Goal: Task Accomplishment & Management: Complete application form

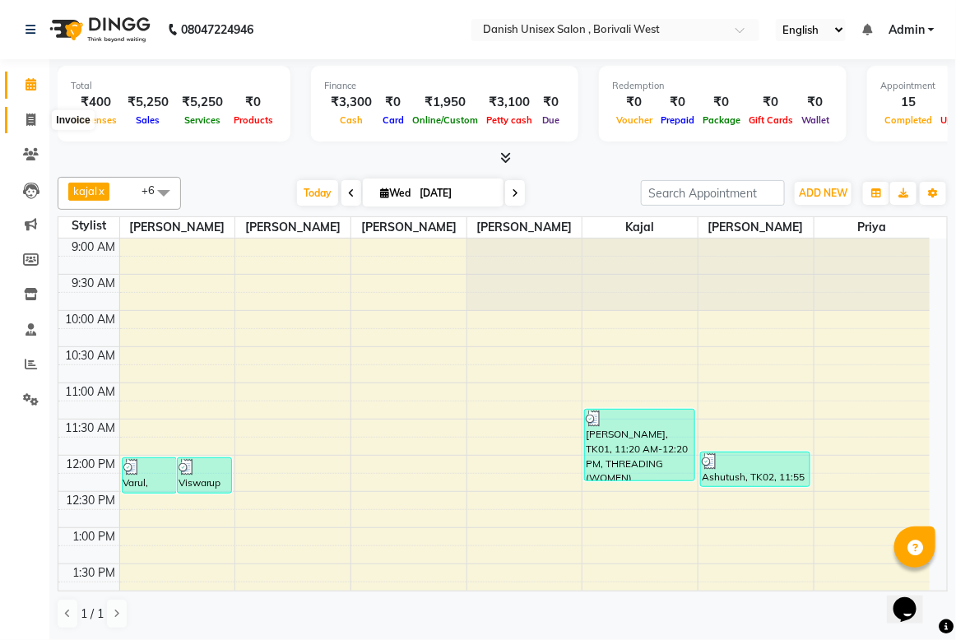
click at [33, 120] on icon at bounding box center [30, 120] width 9 height 12
select select "service"
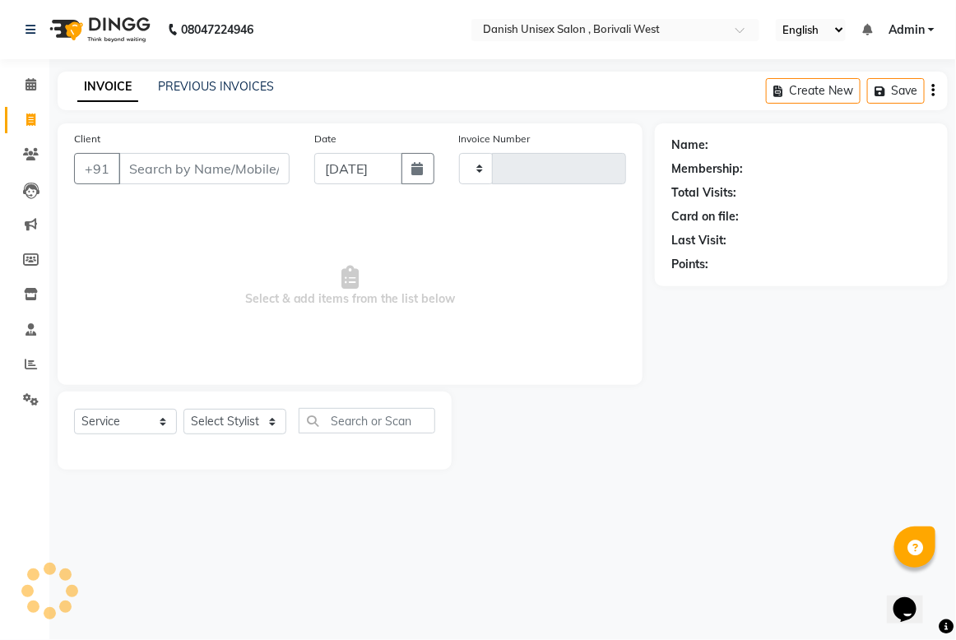
type input "3407"
select select "6929"
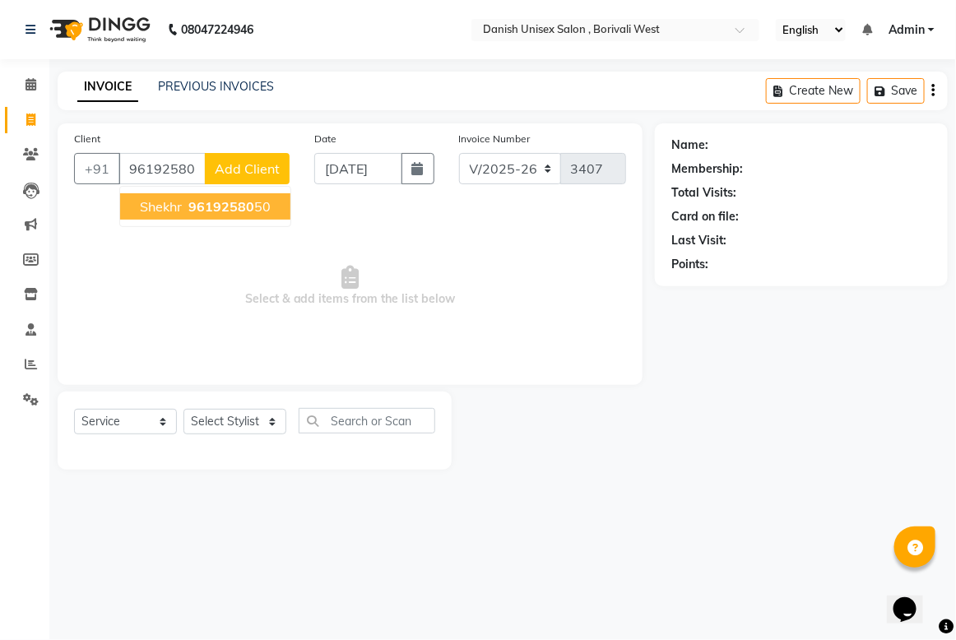
drag, startPoint x: 251, startPoint y: 210, endPoint x: 239, endPoint y: 445, distance: 234.9
click at [251, 225] on ngb-typeahead-window "Shekhr 96192580 50" at bounding box center [205, 206] width 172 height 41
type input "96192580"
click at [256, 424] on select "Select Stylist [PERSON_NAME] [PERSON_NAME] kajal [PERSON_NAME] [PERSON_NAME] [P…" at bounding box center [235, 422] width 103 height 26
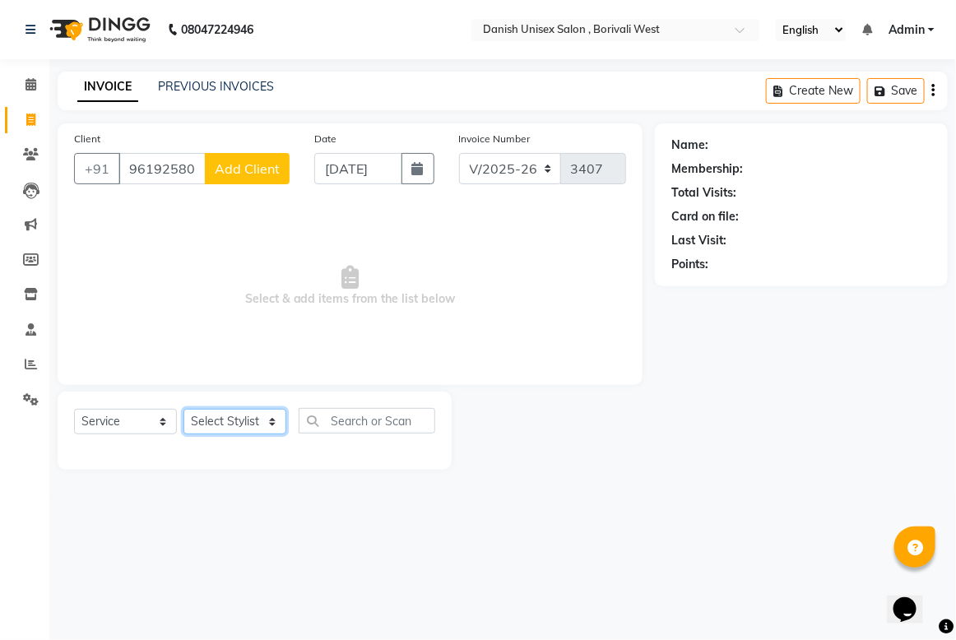
select select "89255"
click at [184, 409] on select "Select Stylist [PERSON_NAME] [PERSON_NAME] kajal [PERSON_NAME] [PERSON_NAME] [P…" at bounding box center [235, 422] width 103 height 26
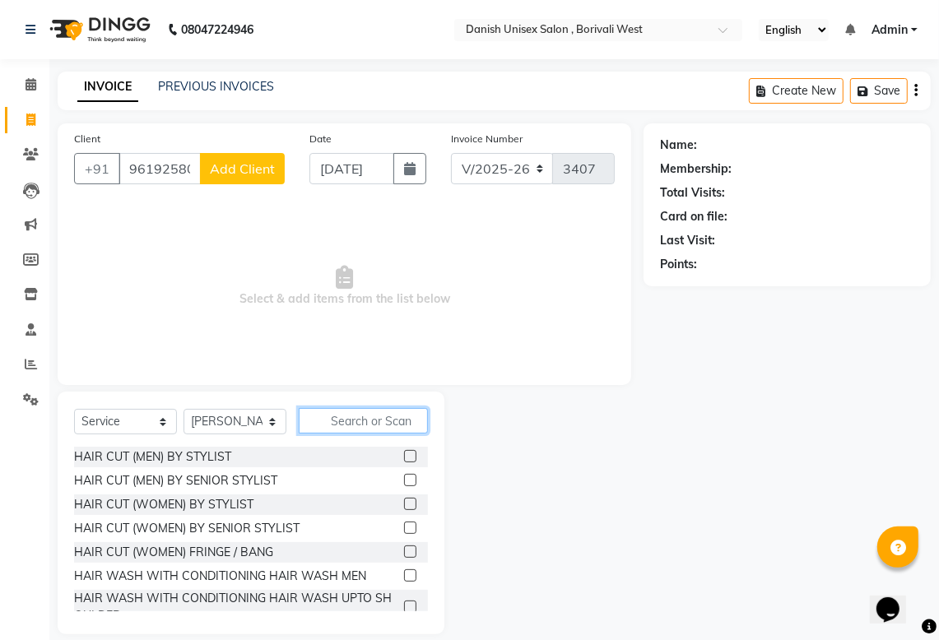
drag, startPoint x: 331, startPoint y: 409, endPoint x: 342, endPoint y: 434, distance: 27.3
click at [333, 417] on input "text" at bounding box center [363, 421] width 129 height 26
click at [404, 451] on label at bounding box center [410, 456] width 12 height 12
click at [404, 452] on input "checkbox" at bounding box center [409, 457] width 11 height 11
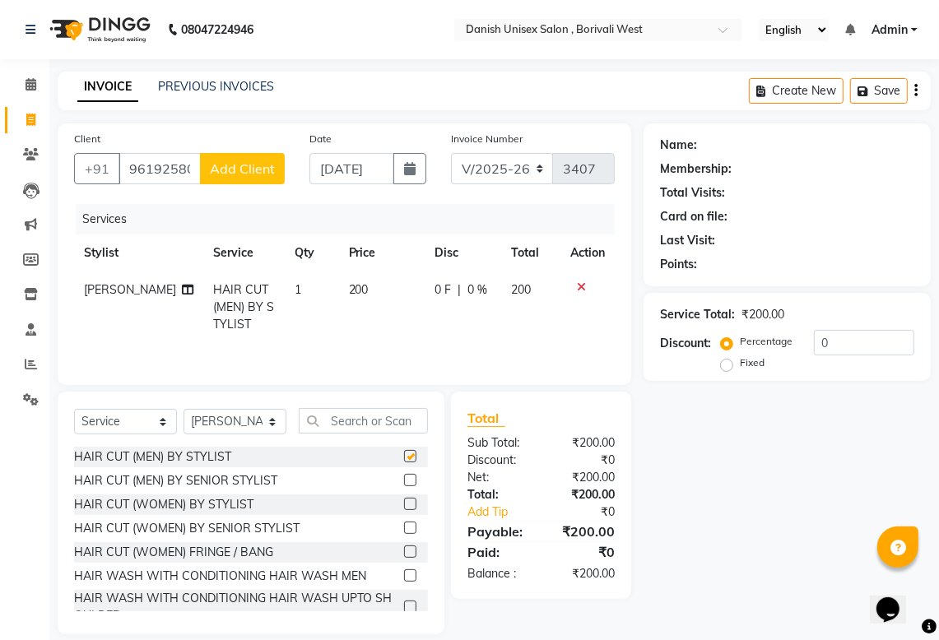
checkbox input "false"
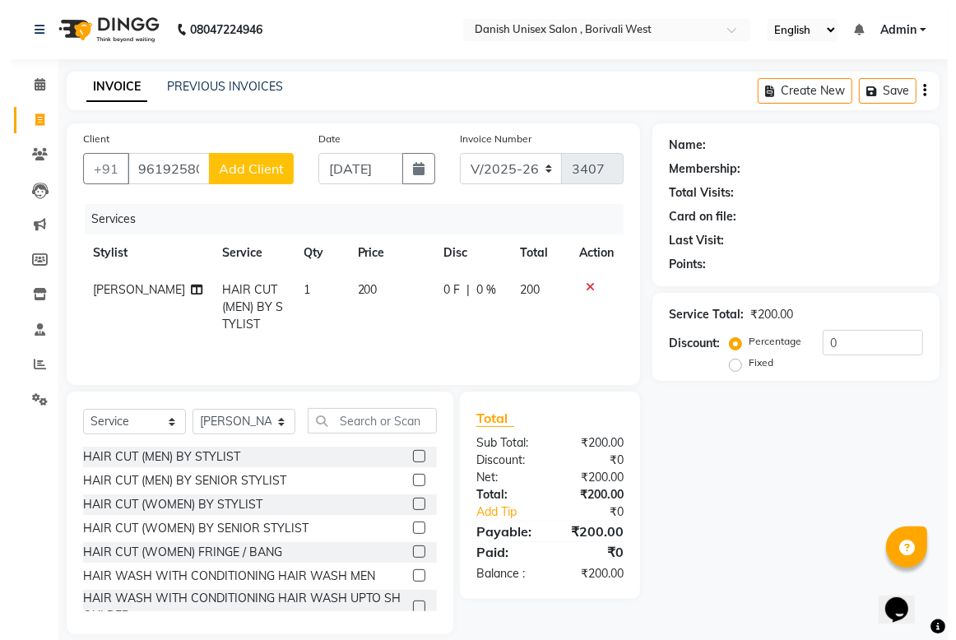
scroll to position [22, 0]
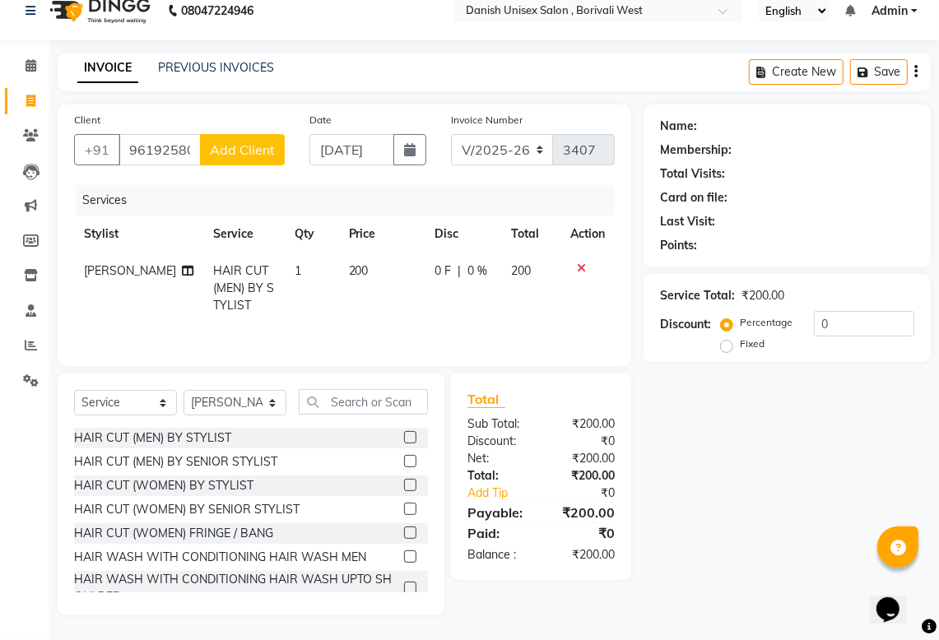
click at [251, 142] on span "Add Client" at bounding box center [242, 150] width 65 height 16
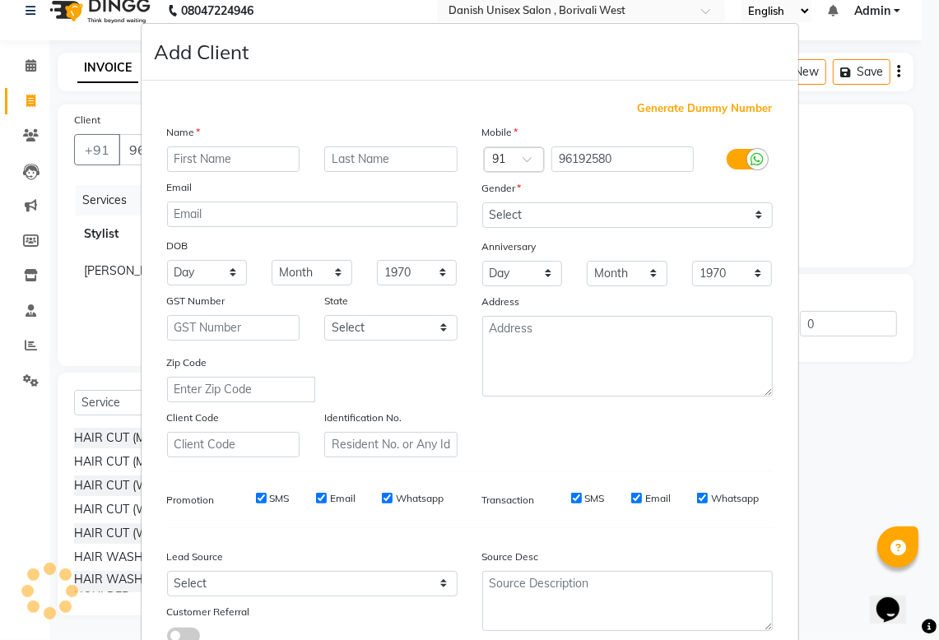
click at [252, 150] on div "Name Email DOB Day 01 02 03 04 05 06 07 08 09 10 11 12 13 14 15 16 17 18 19 20 …" at bounding box center [312, 290] width 315 height 334
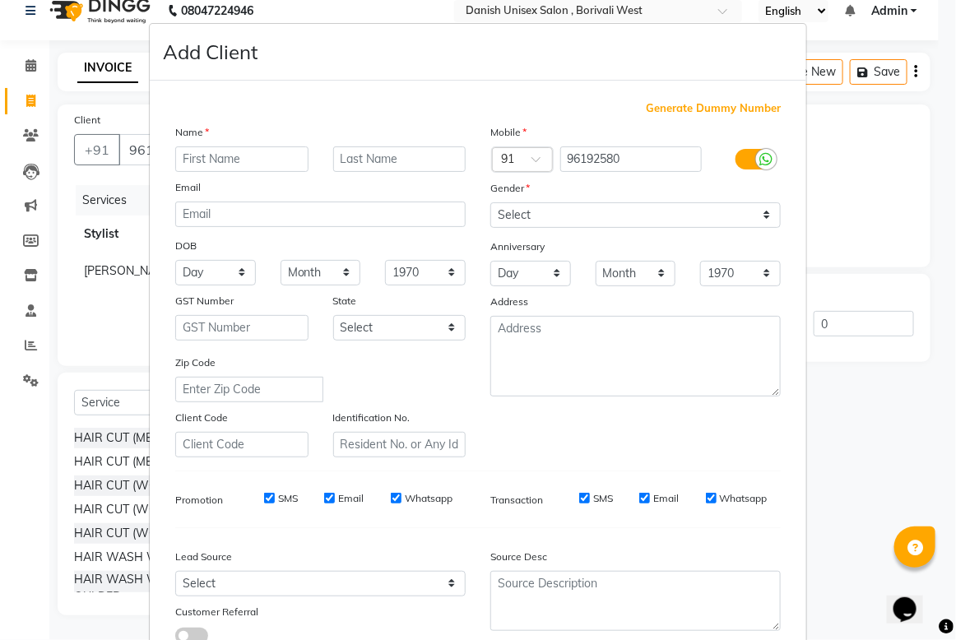
click at [583, 63] on div "Add Client" at bounding box center [478, 52] width 657 height 57
click at [886, 428] on ngb-modal-window "Add Client Generate Dummy Number Name Email DOB Day 01 02 03 04 05 06 07 08 09 …" at bounding box center [478, 320] width 956 height 640
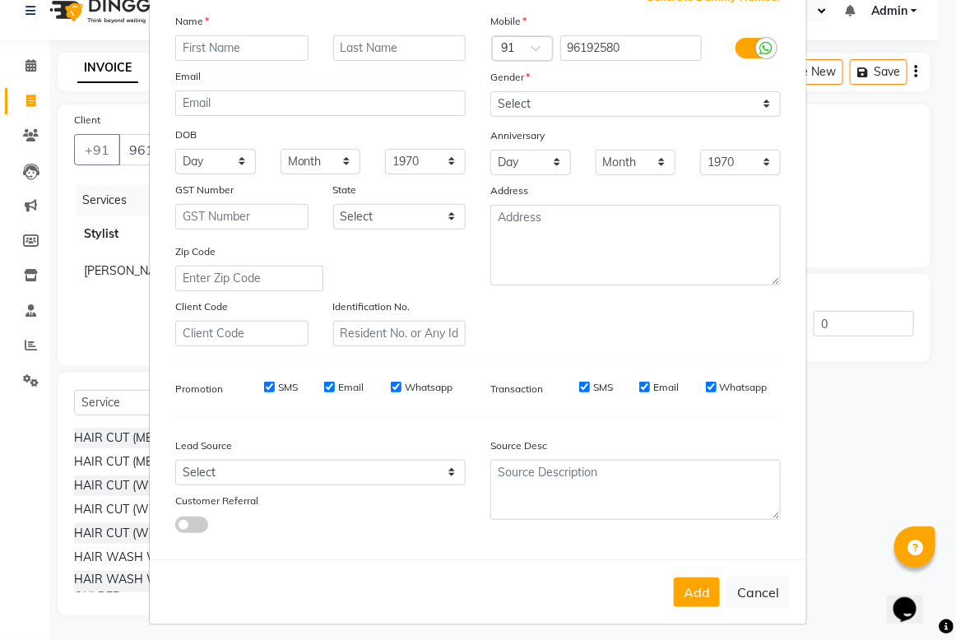
scroll to position [113, 0]
click at [755, 576] on button "Cancel" at bounding box center [758, 590] width 63 height 31
select select
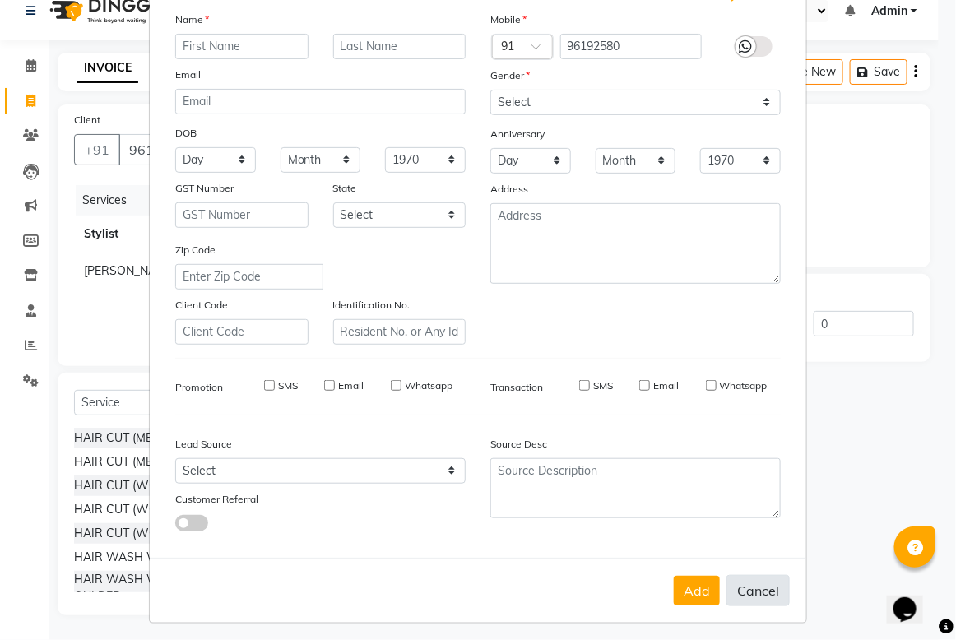
select select
checkbox input "false"
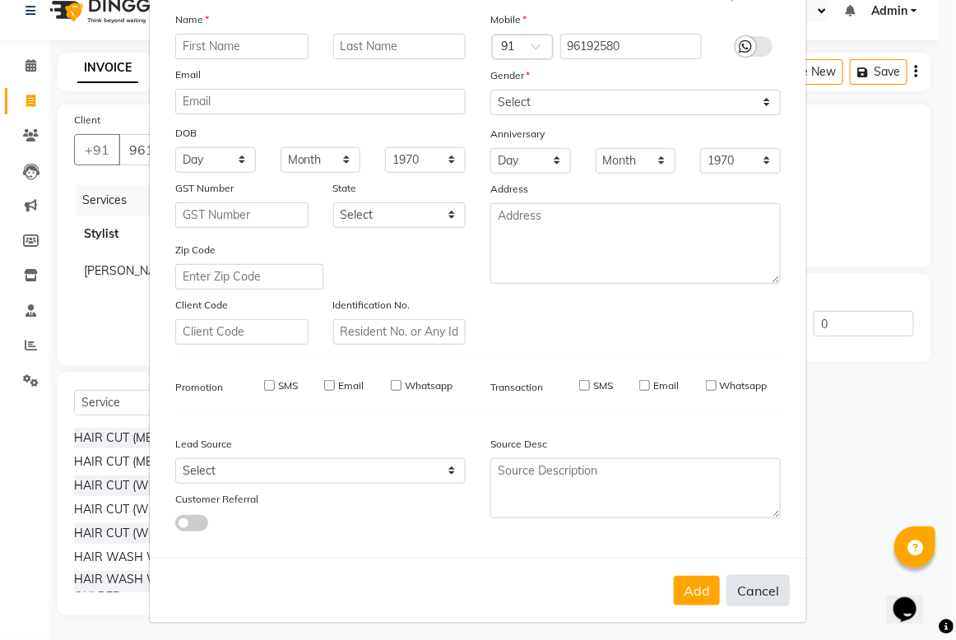
checkbox input "false"
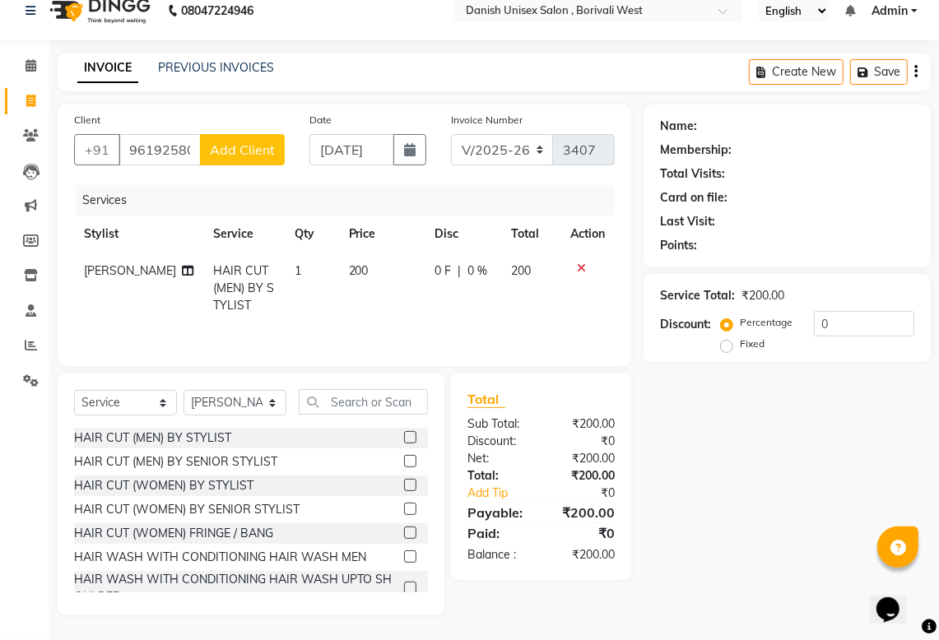
click at [241, 142] on span "Add Client" at bounding box center [242, 150] width 65 height 16
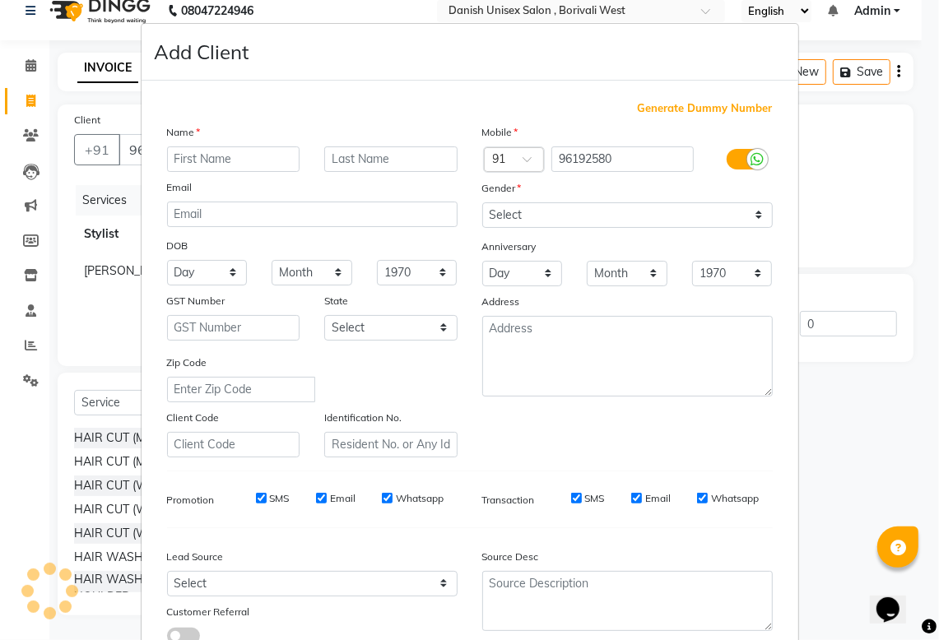
click at [243, 147] on input "text" at bounding box center [233, 160] width 133 height 26
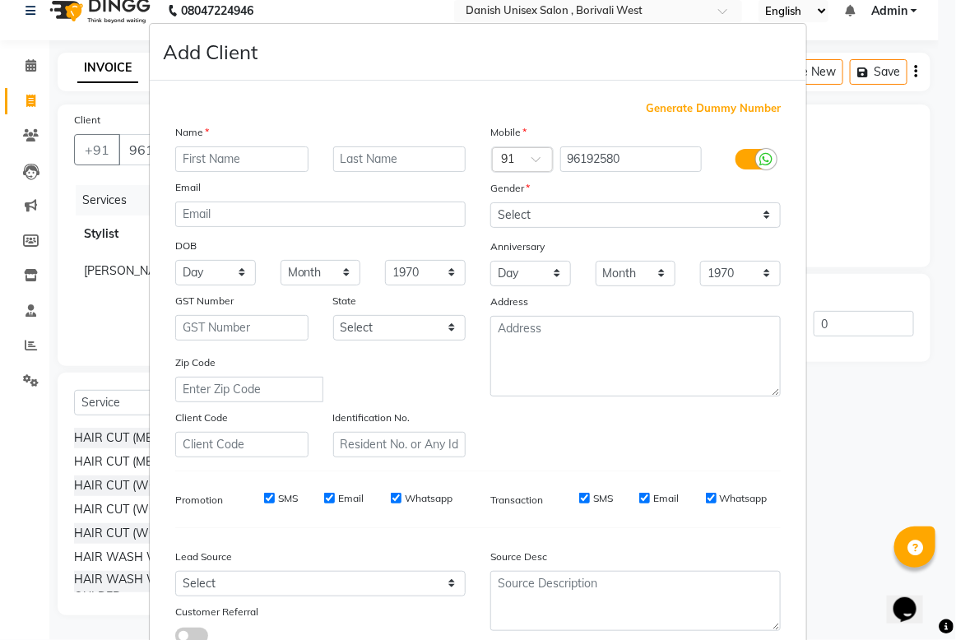
drag, startPoint x: 241, startPoint y: 137, endPoint x: 243, endPoint y: 148, distance: 10.8
click at [243, 148] on input "text" at bounding box center [241, 160] width 133 height 26
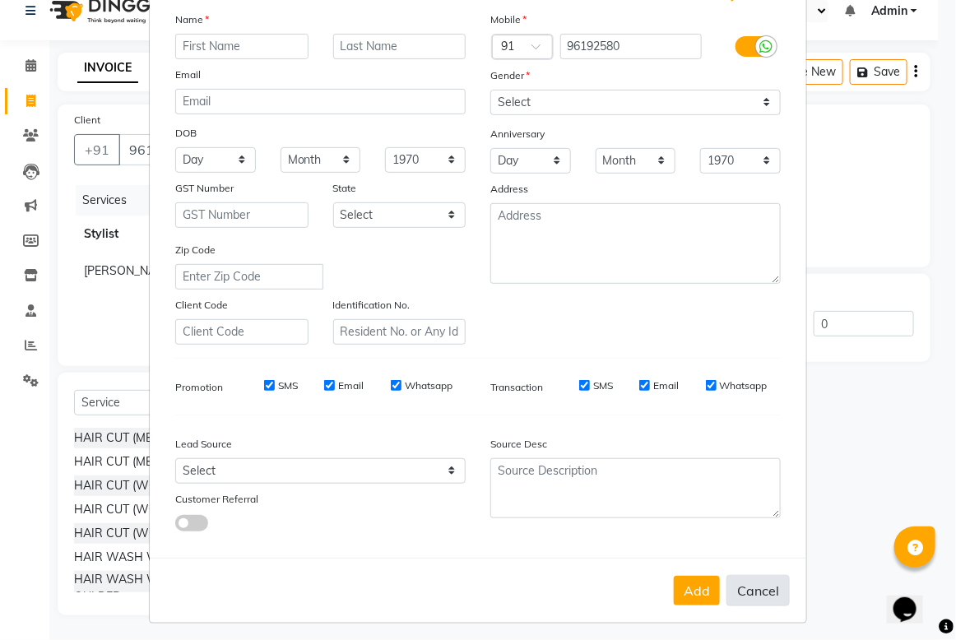
click at [753, 580] on button "Cancel" at bounding box center [758, 590] width 63 height 31
select select
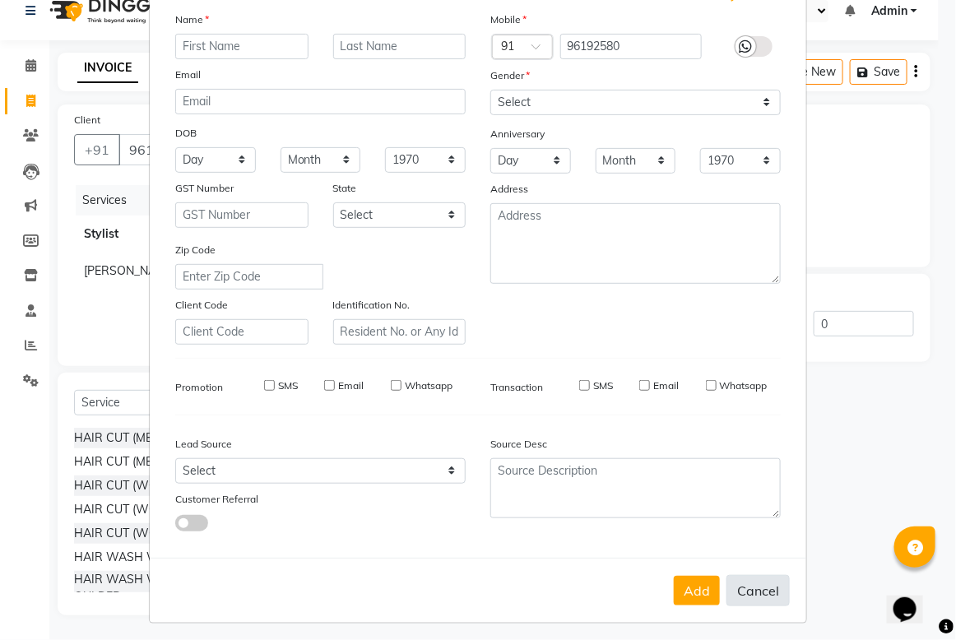
select select
checkbox input "false"
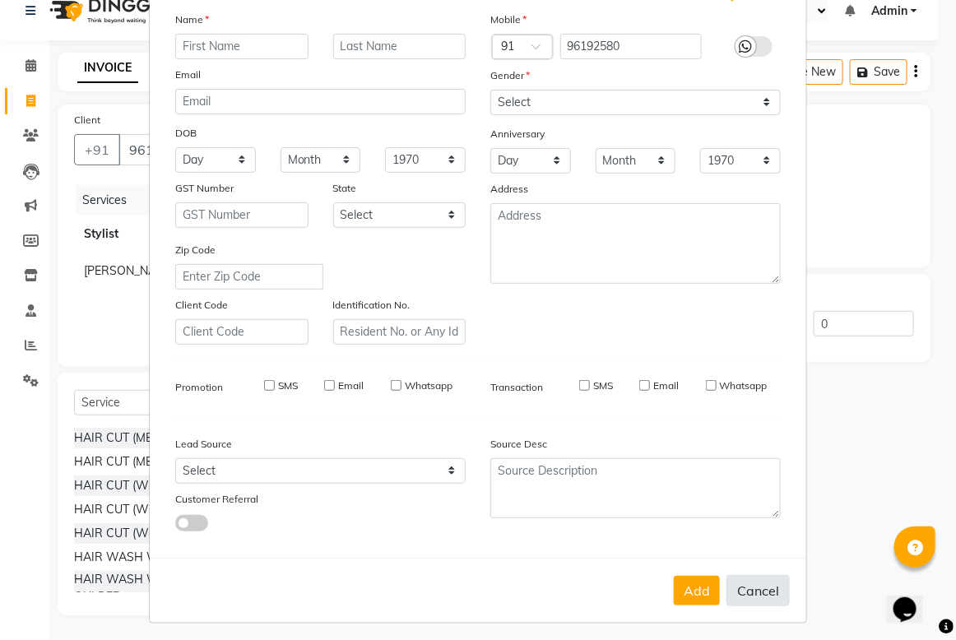
checkbox input "false"
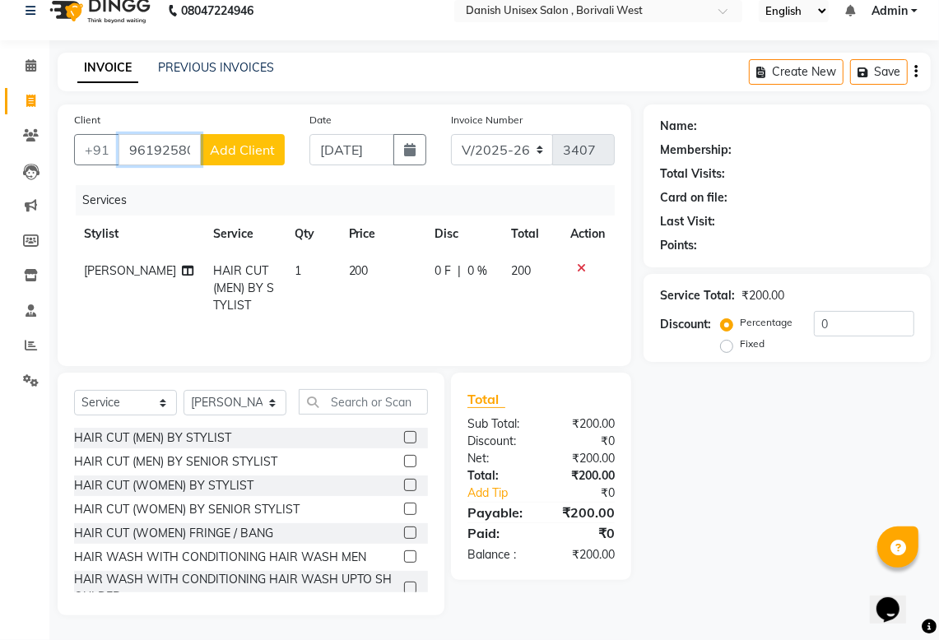
click at [196, 137] on input "96192580" at bounding box center [160, 149] width 82 height 31
drag, startPoint x: 548, startPoint y: 463, endPoint x: 749, endPoint y: 528, distance: 211.1
click at [749, 528] on div "Name: Membership: Total Visits: Card on file: Last Visit: Points: Service Total…" at bounding box center [794, 360] width 300 height 511
click at [31, 59] on icon at bounding box center [31, 65] width 11 height 12
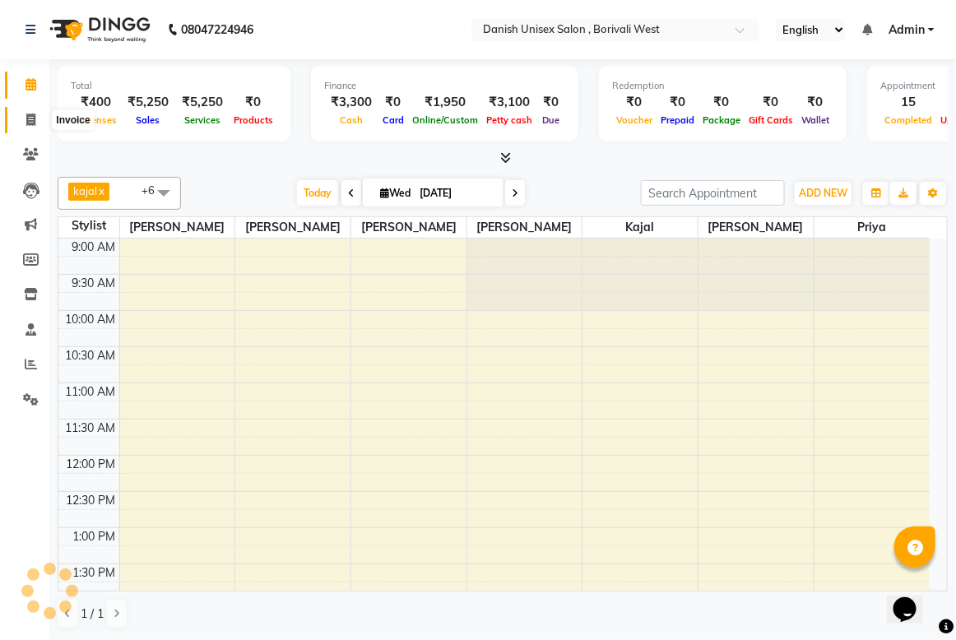
click at [29, 114] on icon at bounding box center [30, 120] width 9 height 12
select select "service"
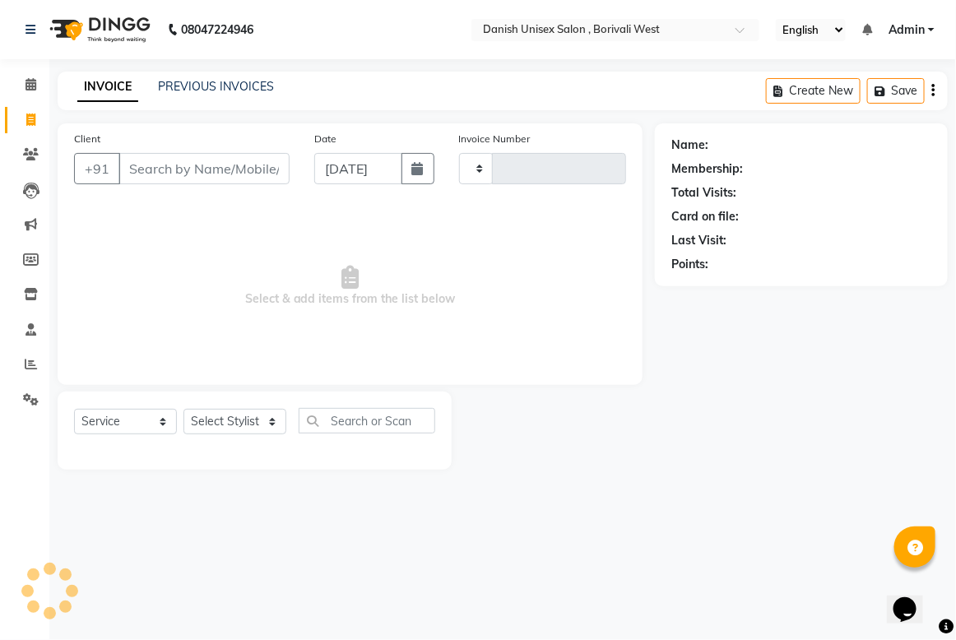
type input "3407"
select select "6929"
click at [150, 163] on input "Client" at bounding box center [204, 168] width 171 height 31
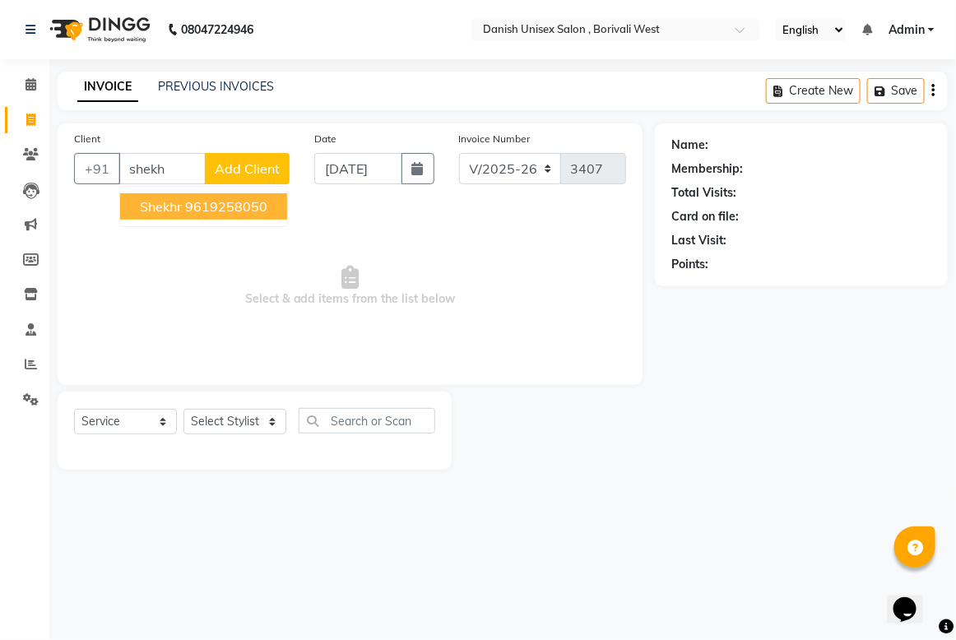
click at [216, 198] on ngb-highlight "9619258050" at bounding box center [226, 206] width 82 height 16
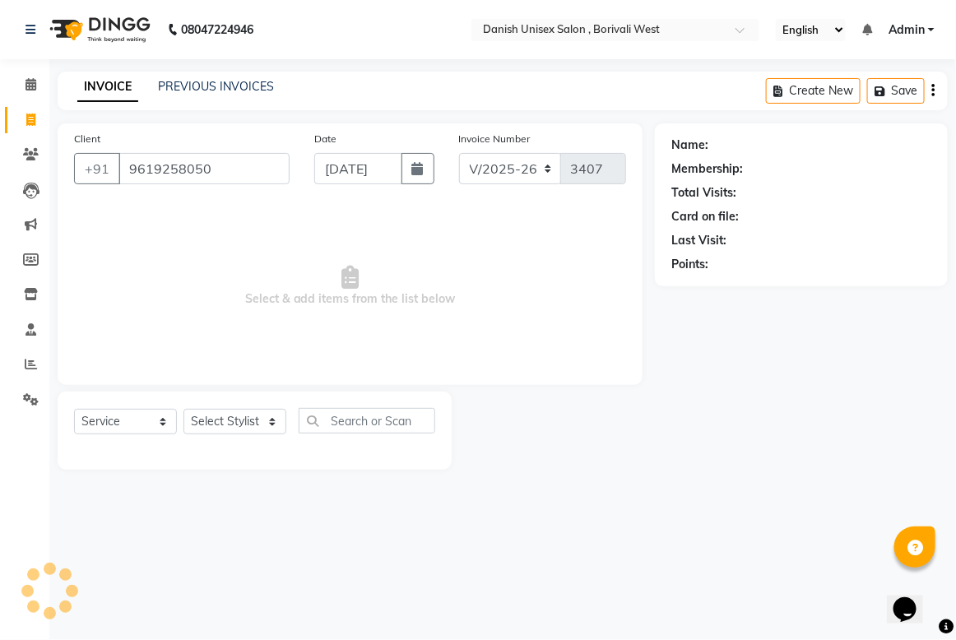
type input "9619258050"
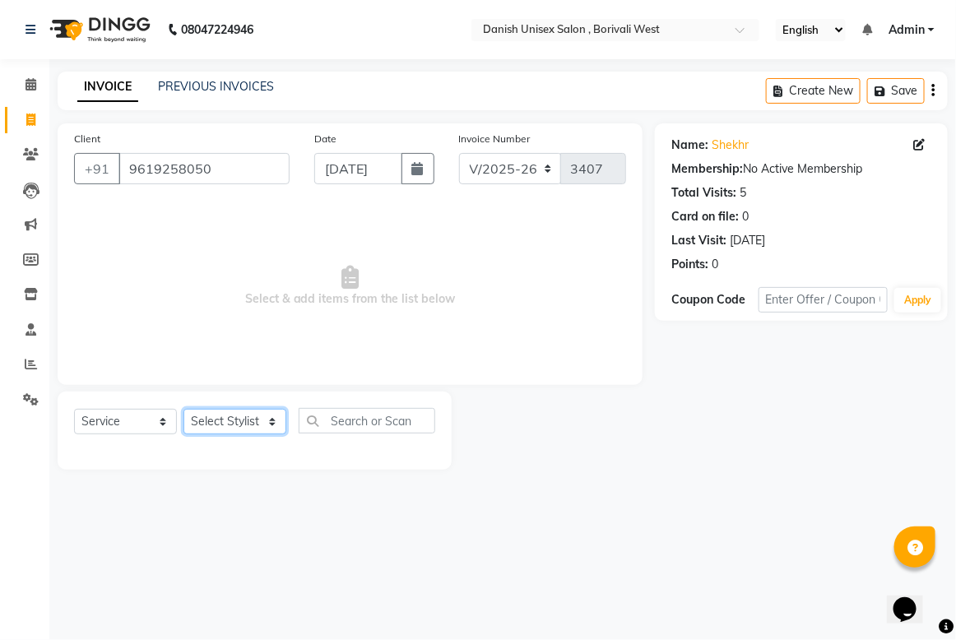
click at [257, 421] on select "Select Stylist [PERSON_NAME] [PERSON_NAME] kajal [PERSON_NAME] [PERSON_NAME] [P…" at bounding box center [235, 422] width 103 height 26
select select "89255"
click at [184, 409] on select "Select Stylist [PERSON_NAME] [PERSON_NAME] kajal [PERSON_NAME] [PERSON_NAME] [P…" at bounding box center [235, 422] width 103 height 26
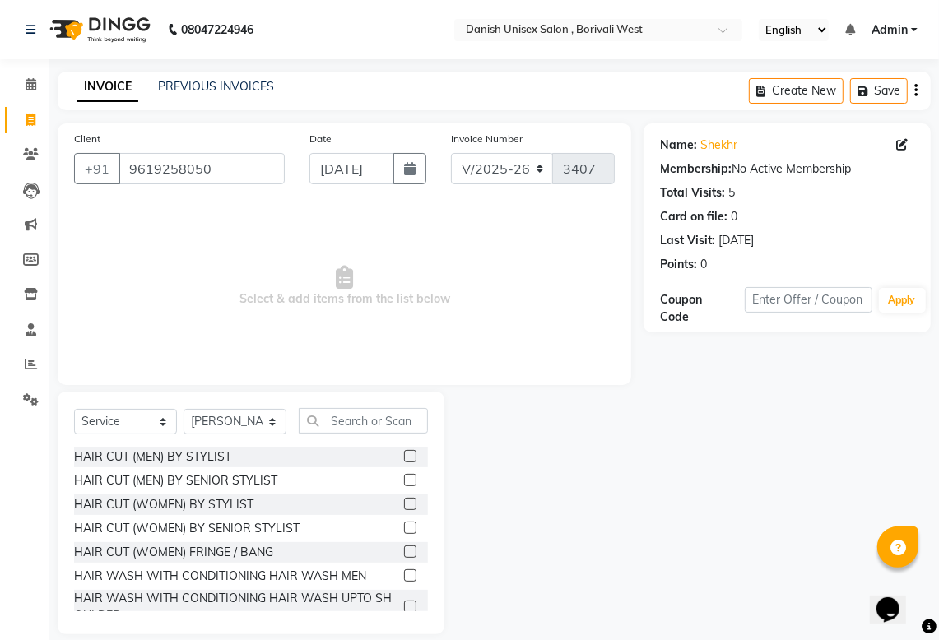
click at [404, 450] on label at bounding box center [410, 456] width 12 height 12
click at [404, 452] on input "checkbox" at bounding box center [409, 457] width 11 height 11
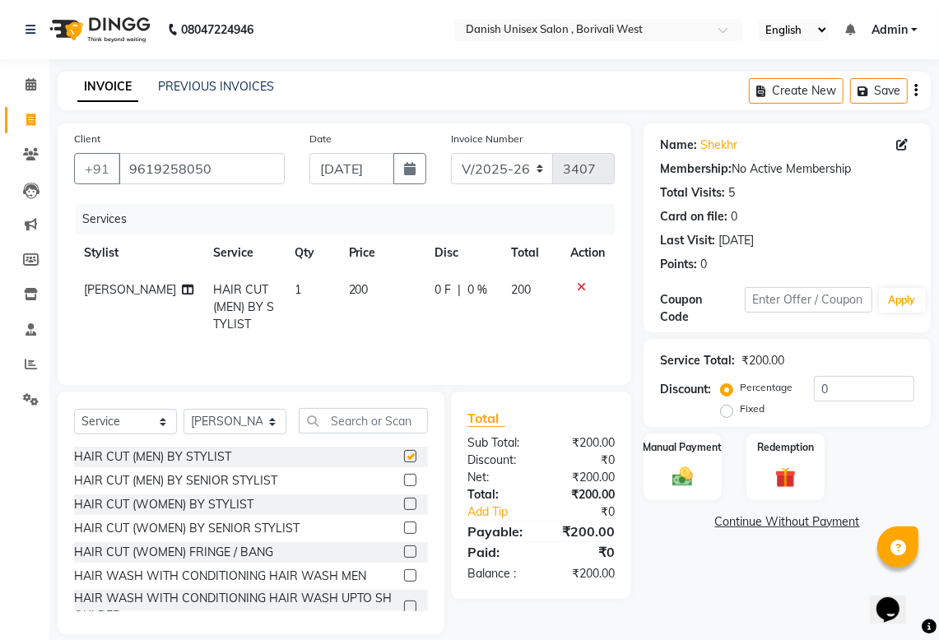
checkbox input "false"
click at [679, 484] on img at bounding box center [682, 476] width 35 height 25
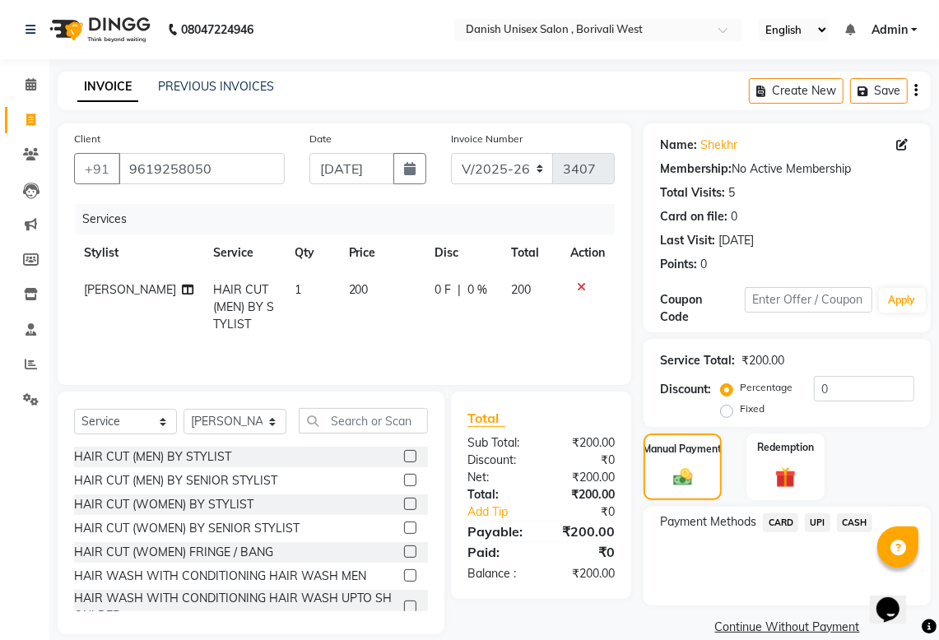
click at [817, 520] on span "UPI" at bounding box center [818, 523] width 26 height 19
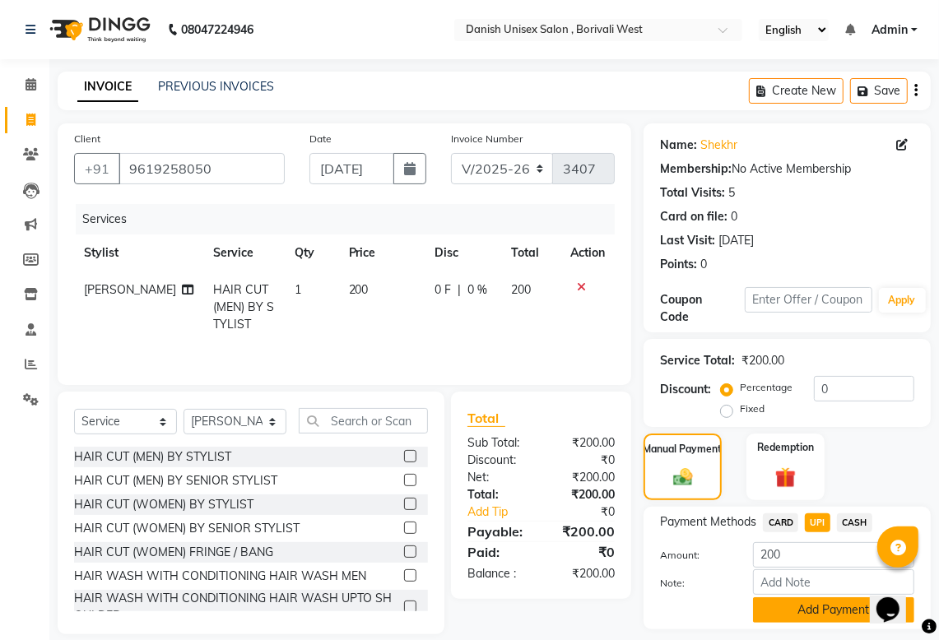
click at [824, 603] on button "Add Payment" at bounding box center [833, 611] width 161 height 26
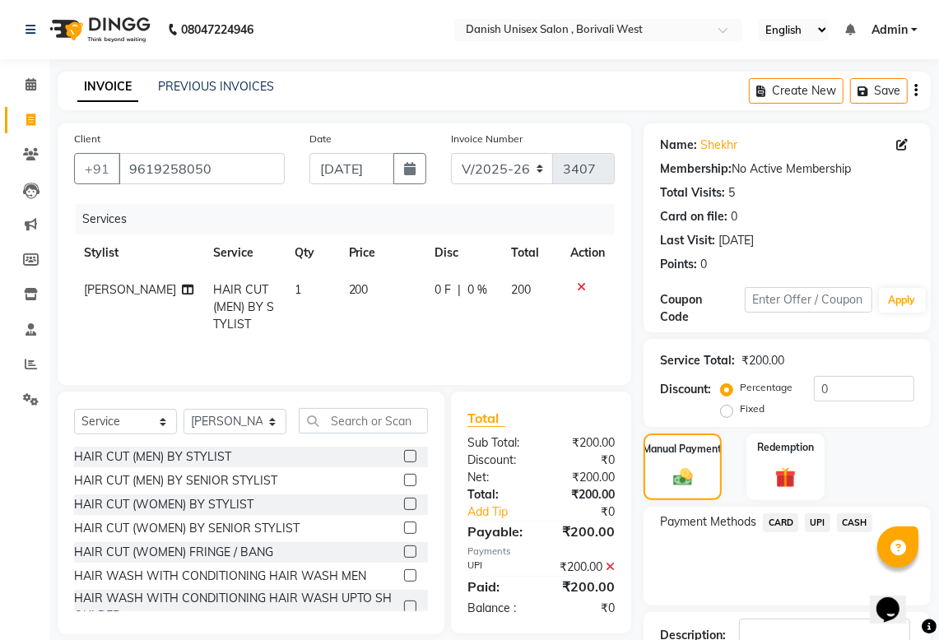
scroll to position [117, 0]
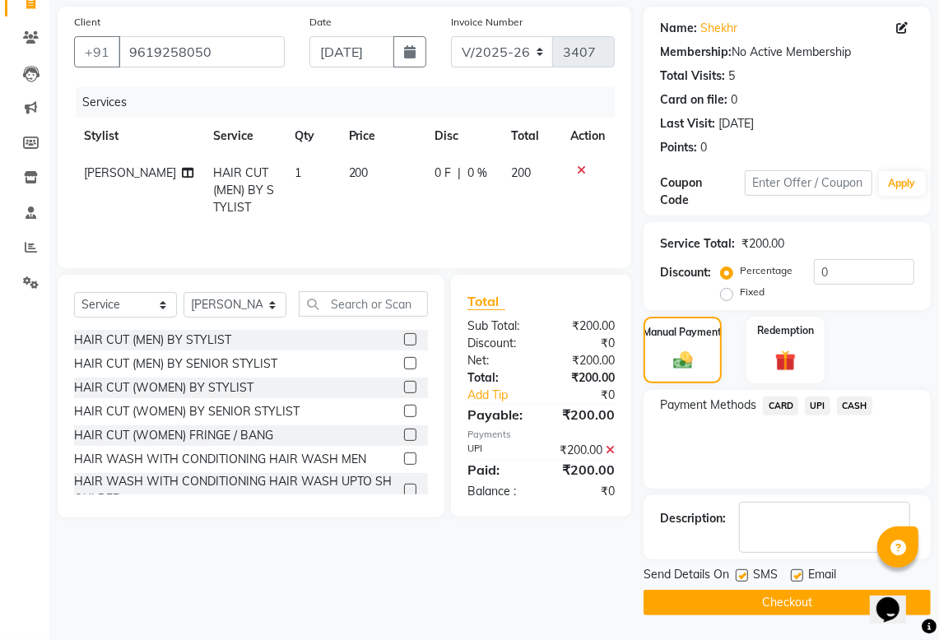
click at [798, 602] on button "Checkout" at bounding box center [787, 603] width 287 height 26
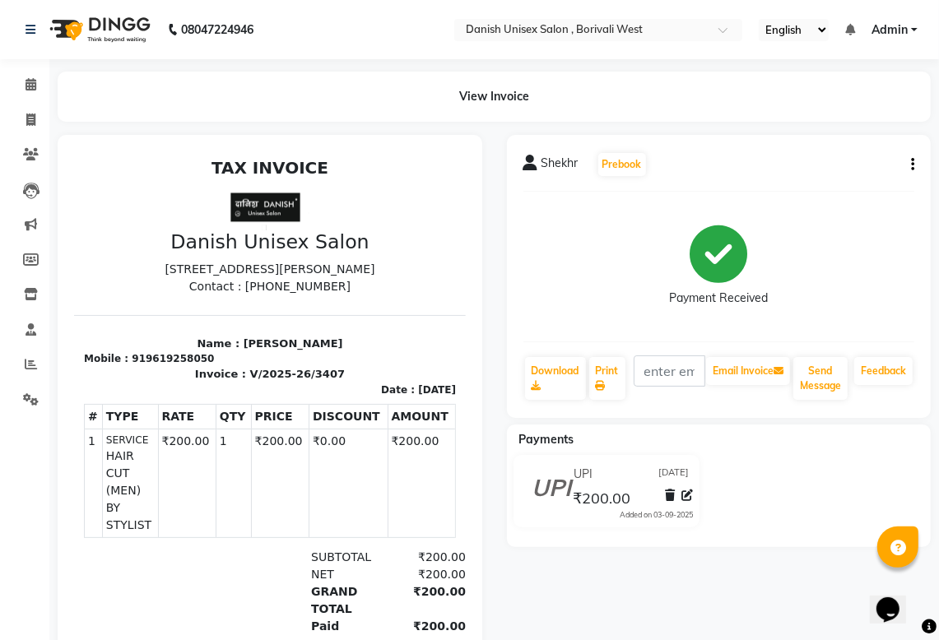
scroll to position [142, 0]
